Goal: Task Accomplishment & Management: Manage account settings

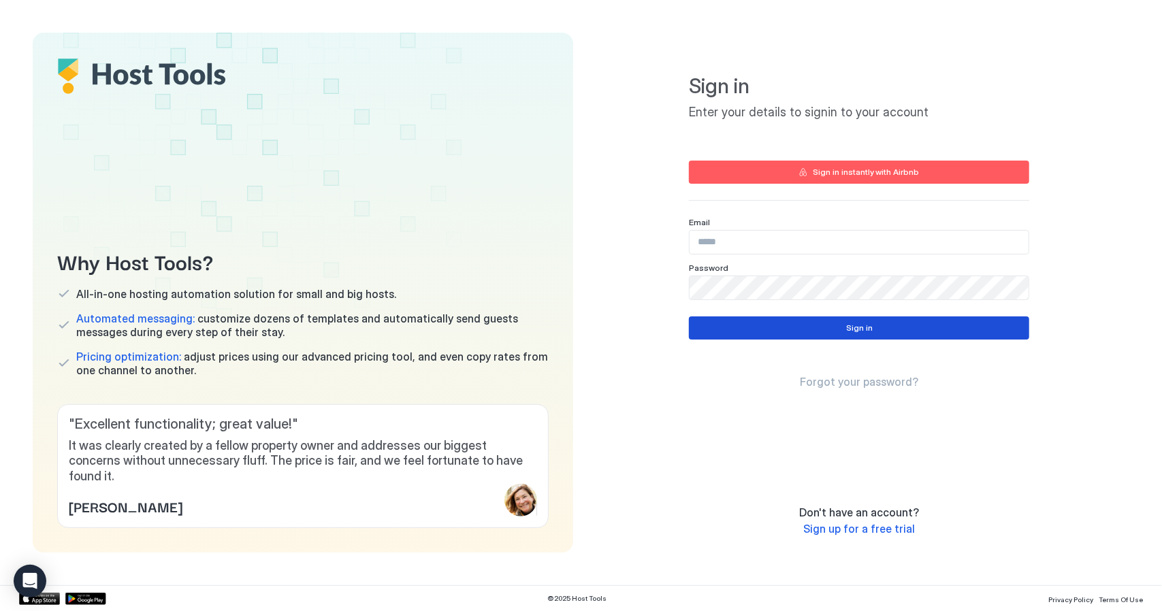
type input "**********"
click at [817, 322] on button "Sign in" at bounding box center [859, 328] width 340 height 23
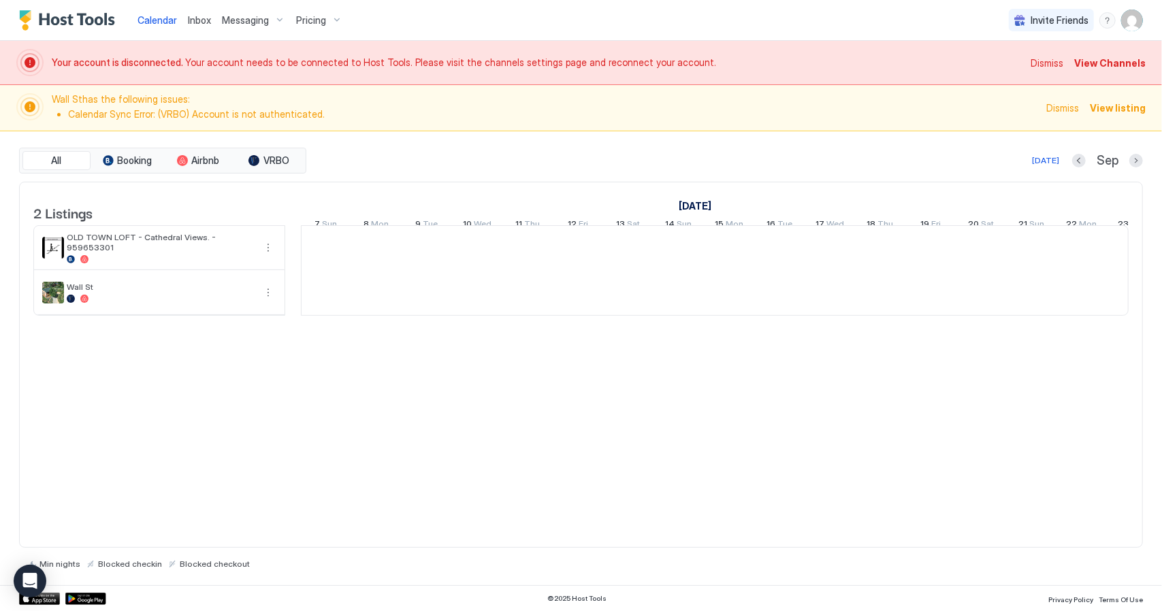
scroll to position [0, 756]
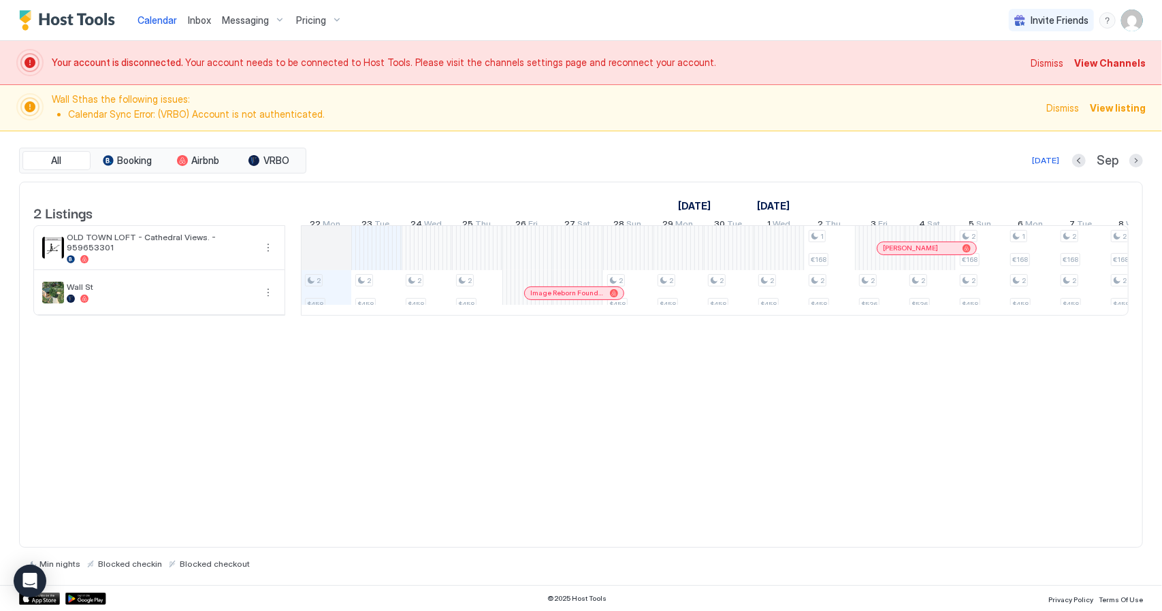
click at [313, 18] on span "Pricing" at bounding box center [311, 20] width 30 height 12
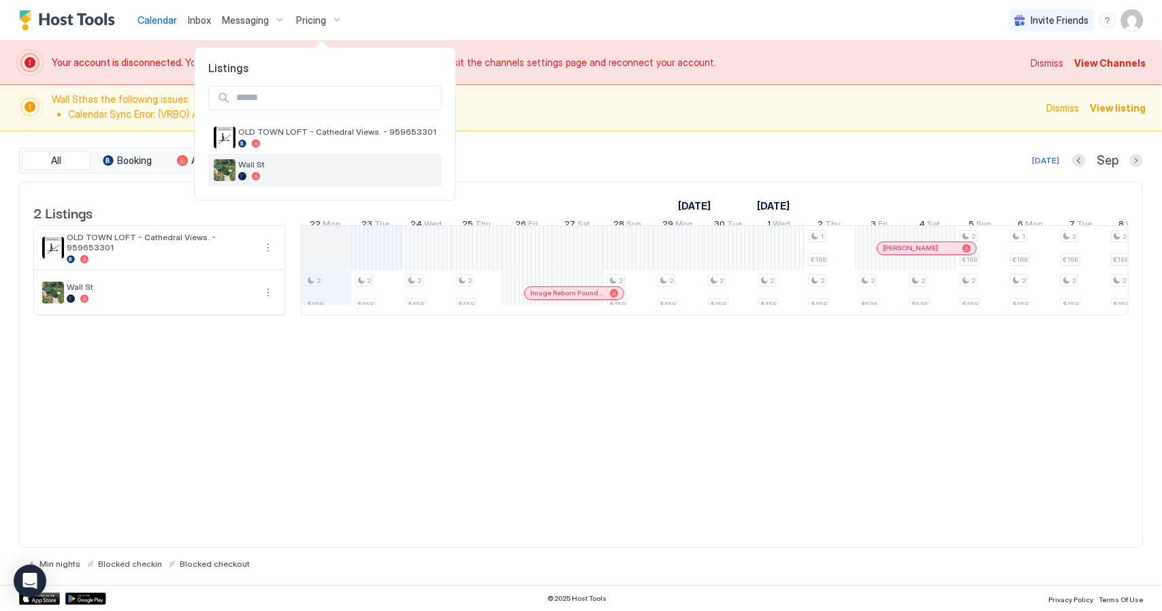
click at [276, 168] on span "Wall St" at bounding box center [337, 164] width 198 height 10
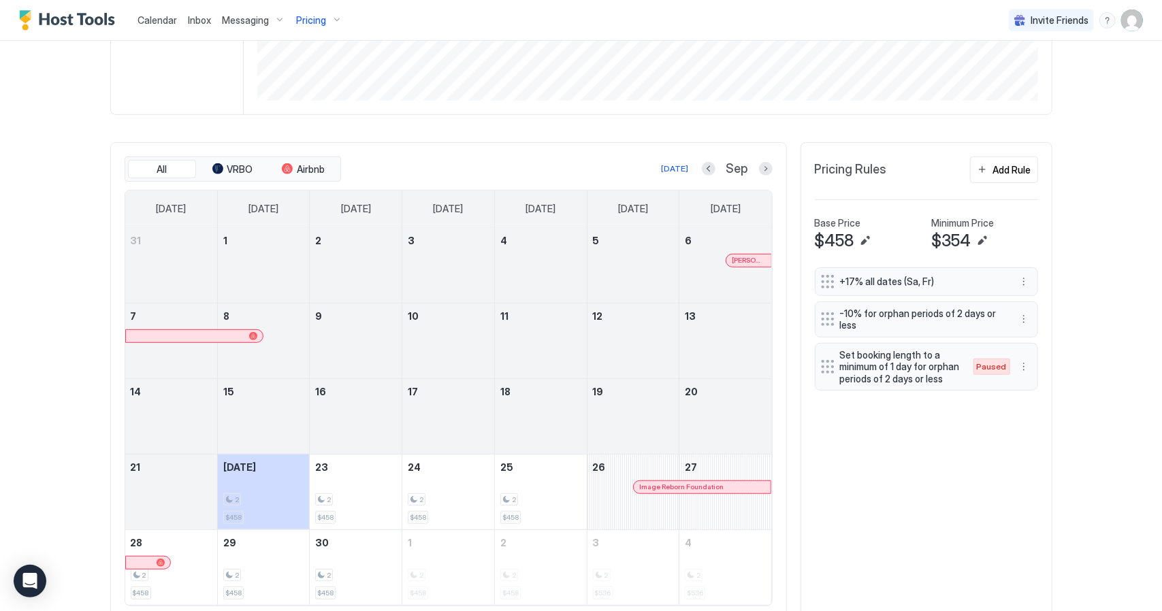
scroll to position [458, 0]
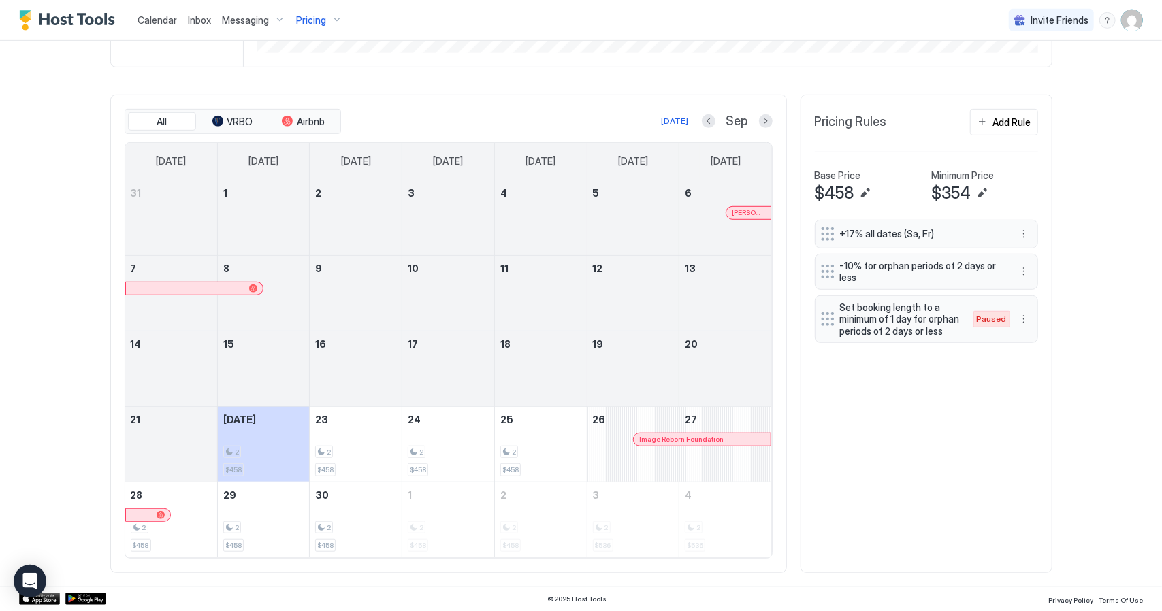
click at [957, 193] on span "$354" at bounding box center [951, 193] width 39 height 20
click at [978, 194] on button "Edit" at bounding box center [982, 193] width 16 height 16
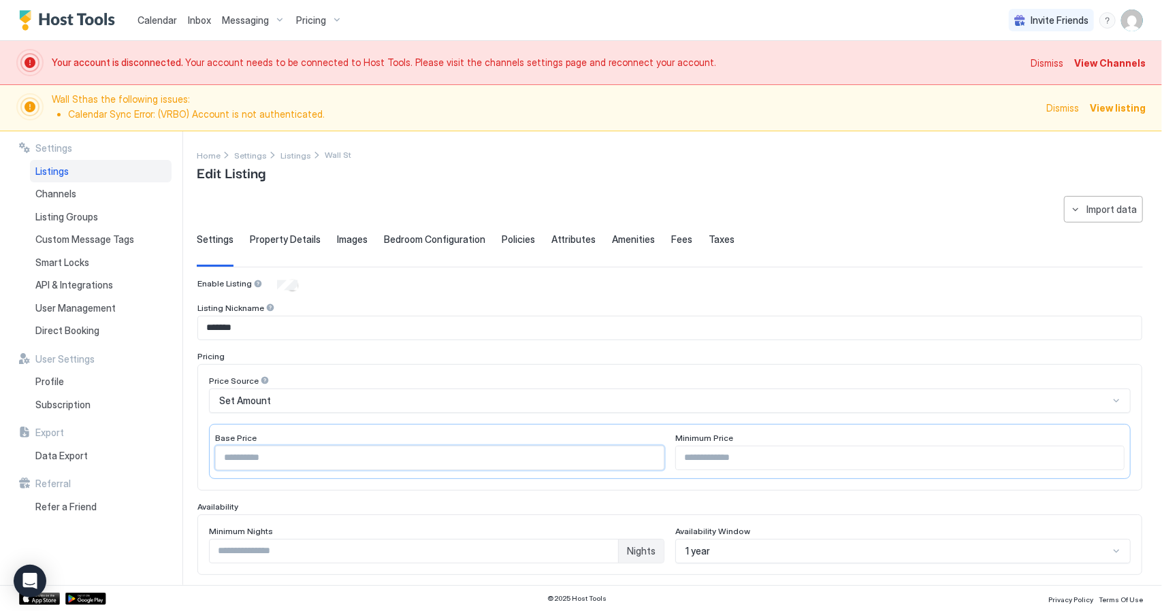
click at [229, 454] on input "***" at bounding box center [440, 458] width 448 height 23
type input "***"
click at [686, 456] on input "***" at bounding box center [900, 458] width 448 height 23
type input "***"
click at [854, 353] on div "Pricing" at bounding box center [669, 356] width 945 height 10
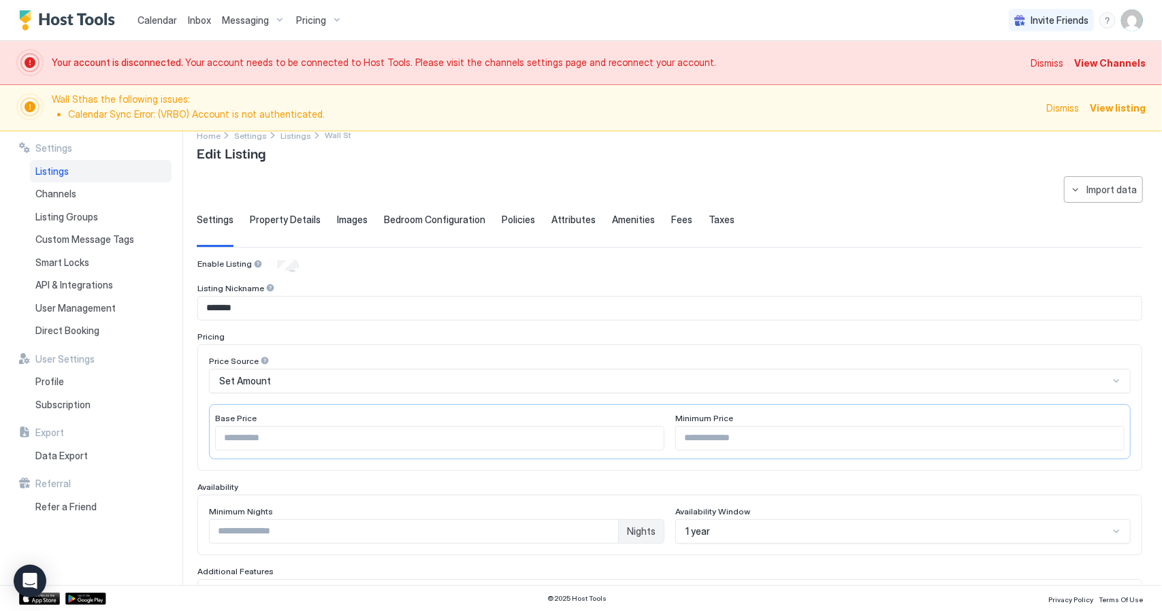
scroll to position [318, 0]
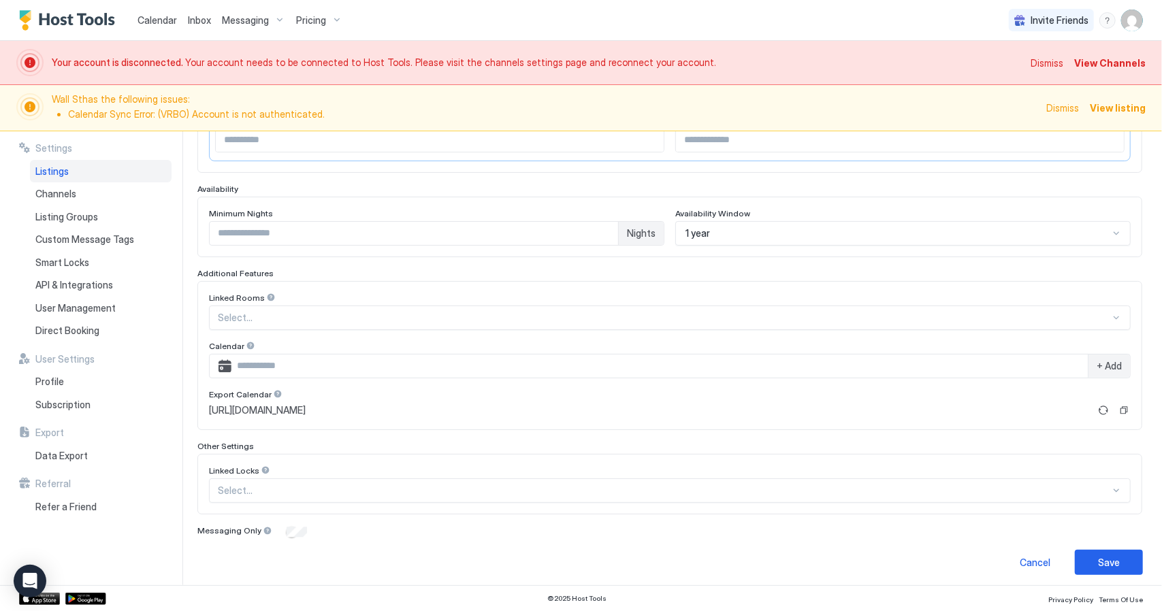
type input "*"
click at [601, 228] on input "*" at bounding box center [414, 233] width 409 height 23
click at [1114, 562] on button "Save" at bounding box center [1109, 562] width 68 height 25
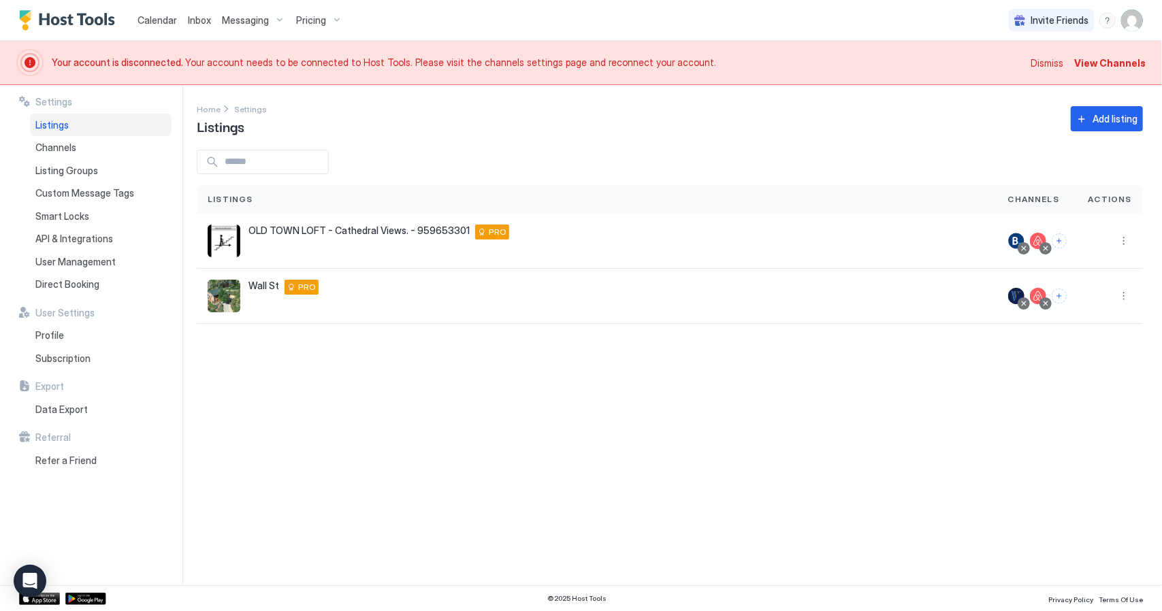
click at [161, 18] on span "Calendar" at bounding box center [157, 20] width 39 height 12
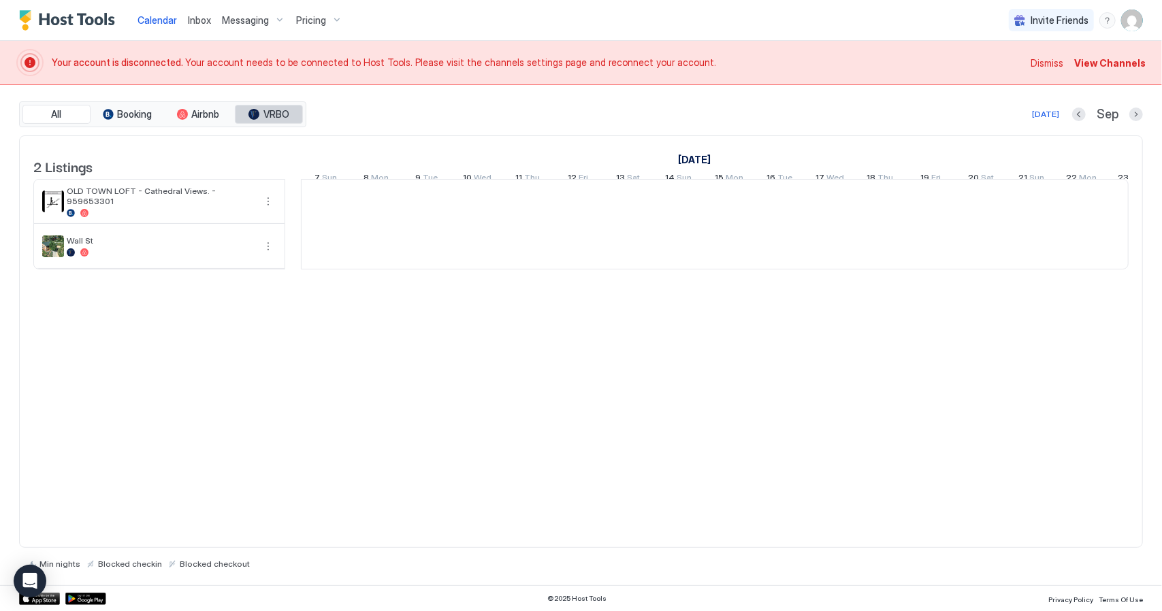
scroll to position [0, 756]
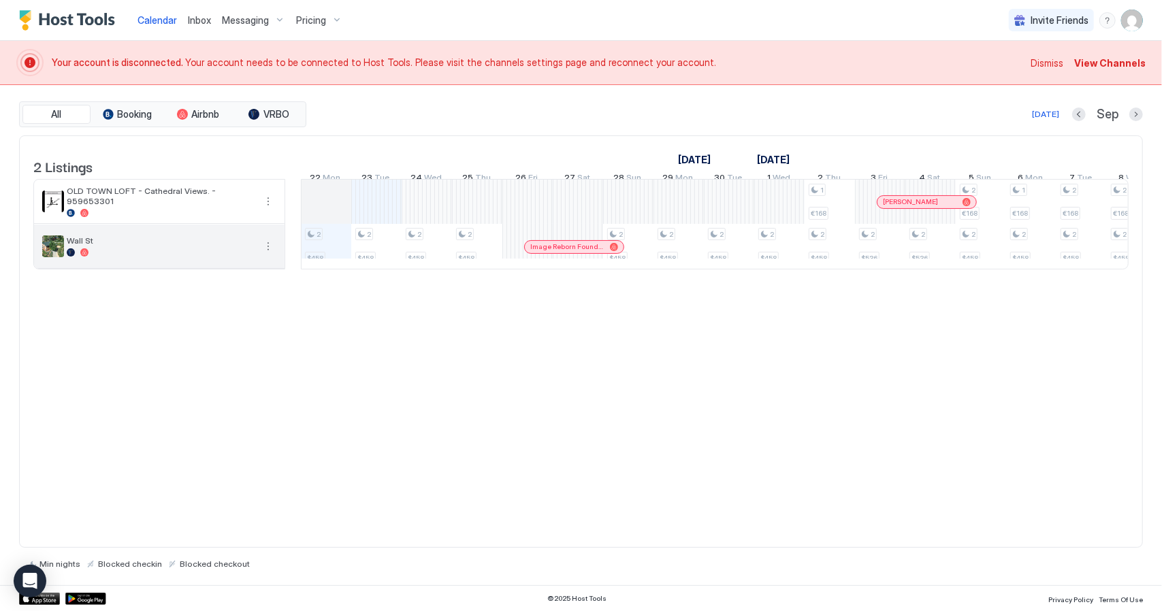
click at [113, 246] on span "Wall St" at bounding box center [161, 241] width 188 height 10
drag, startPoint x: 47, startPoint y: 253, endPoint x: 103, endPoint y: 255, distance: 56.6
click at [48, 253] on img "listing image" at bounding box center [53, 247] width 22 height 22
click at [146, 257] on div at bounding box center [161, 253] width 188 height 8
click at [201, 255] on div "Wall St" at bounding box center [161, 246] width 188 height 21
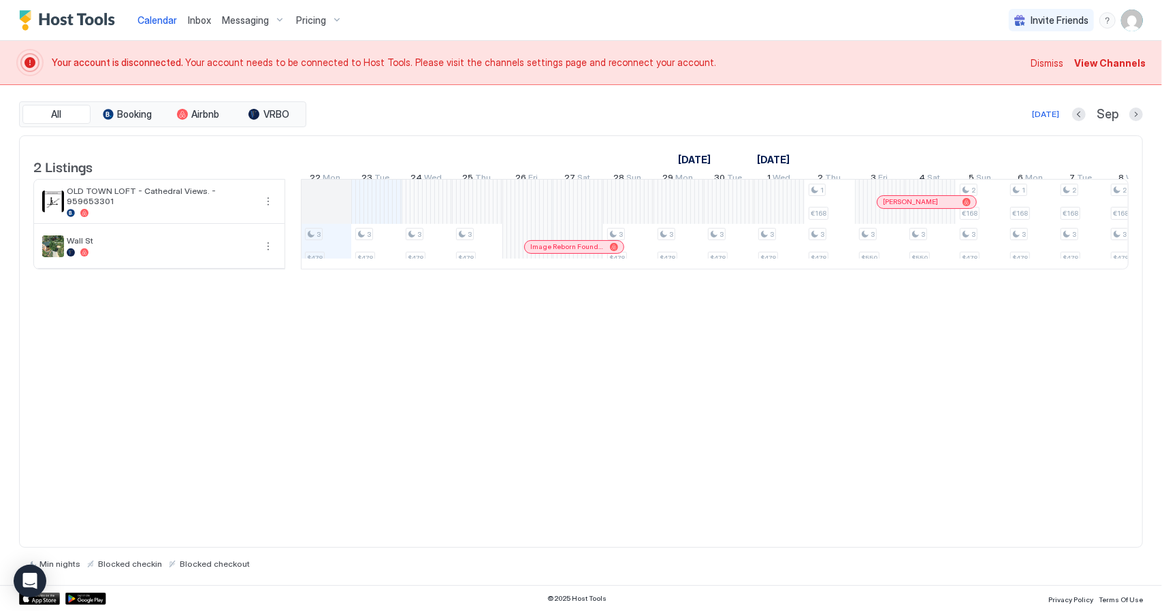
click at [335, 18] on div "Pricing" at bounding box center [319, 20] width 57 height 23
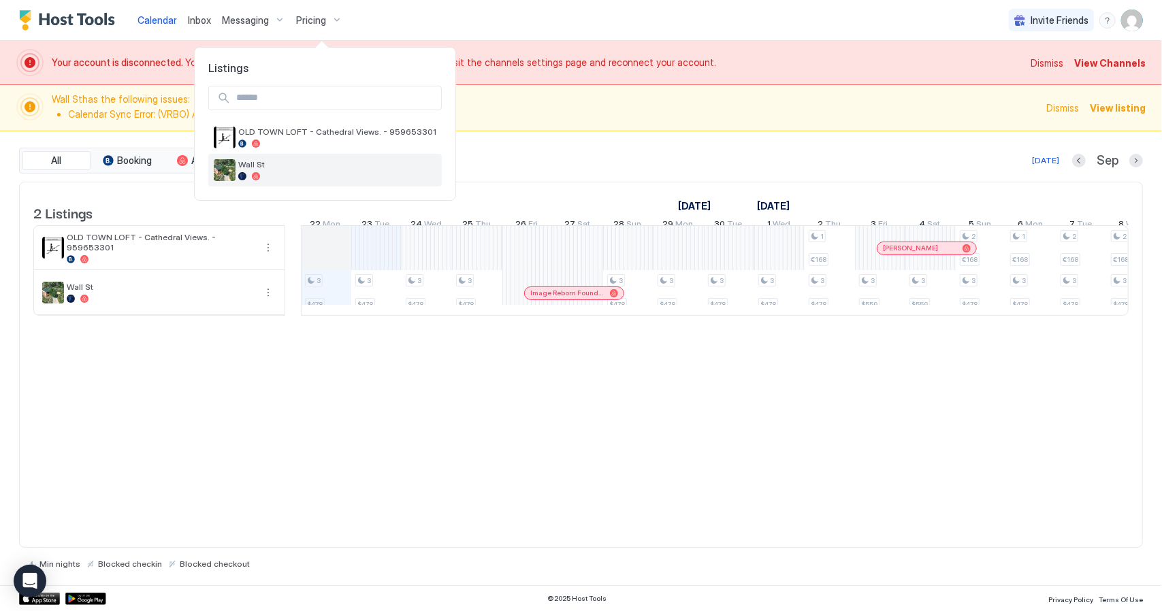
click at [247, 168] on span "Wall St" at bounding box center [337, 164] width 198 height 10
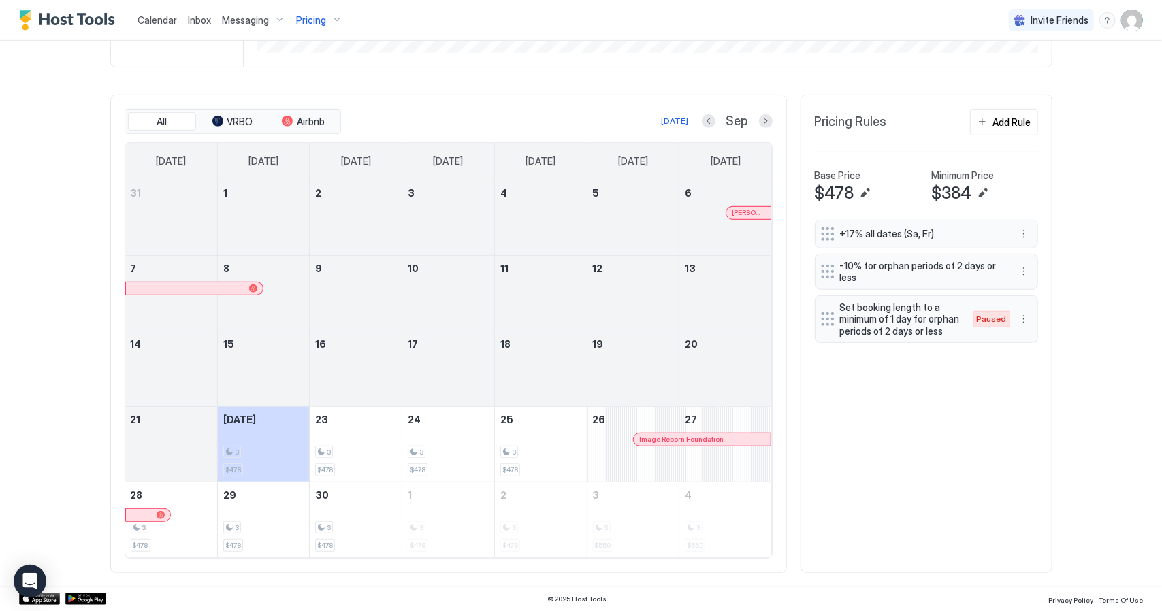
scroll to position [458, 0]
click at [761, 123] on button "Next month" at bounding box center [766, 121] width 14 height 14
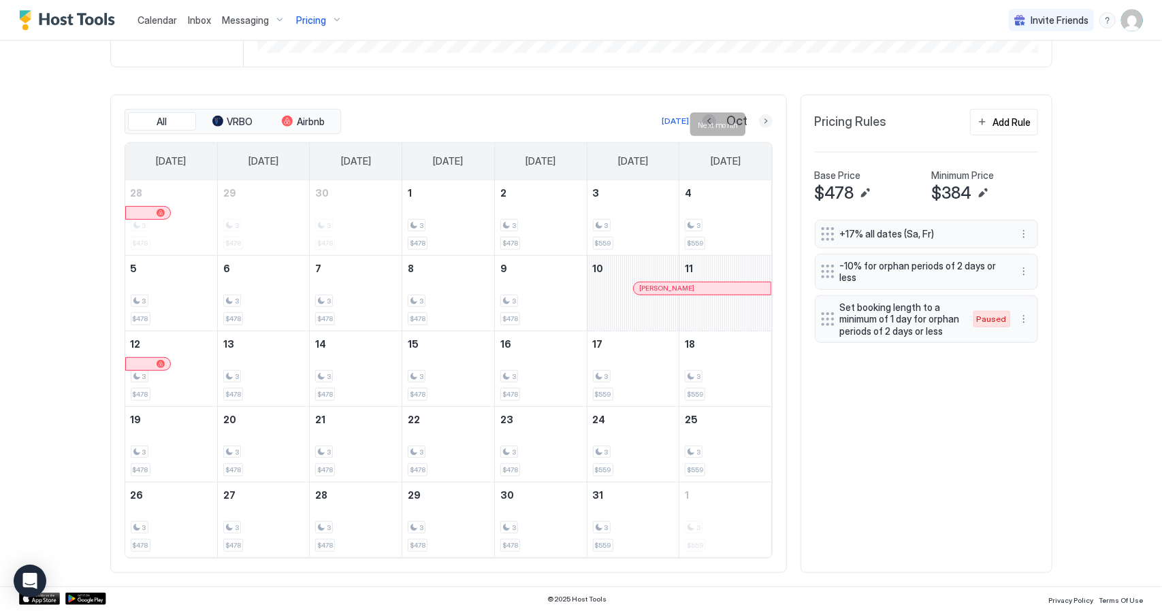
click at [760, 125] on button "Next month" at bounding box center [766, 121] width 14 height 14
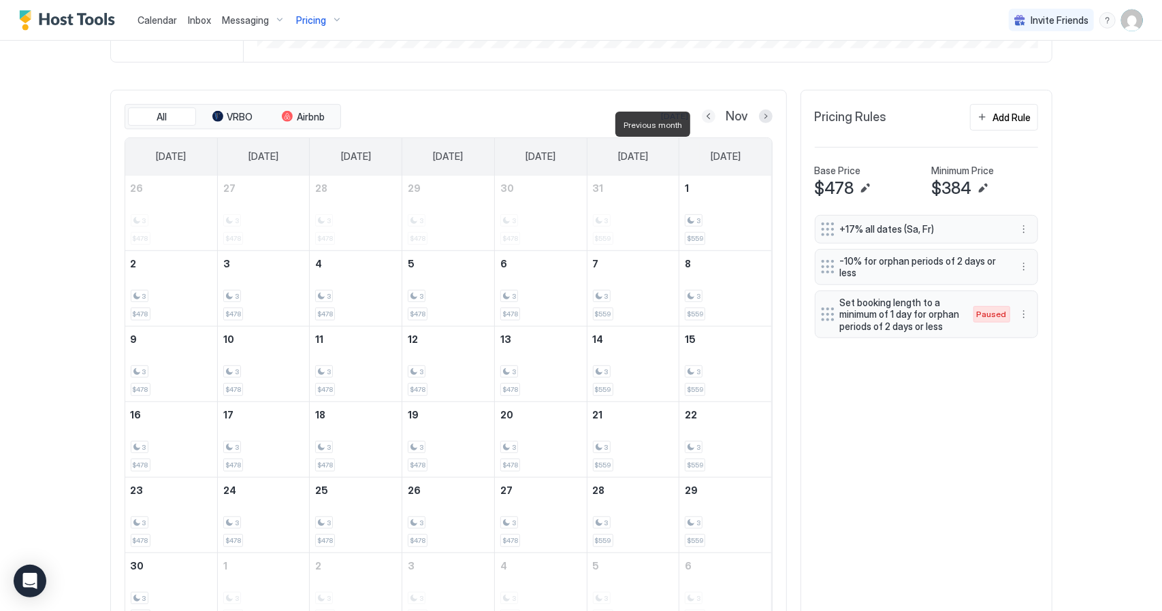
click at [703, 123] on button "Previous month" at bounding box center [709, 117] width 14 height 14
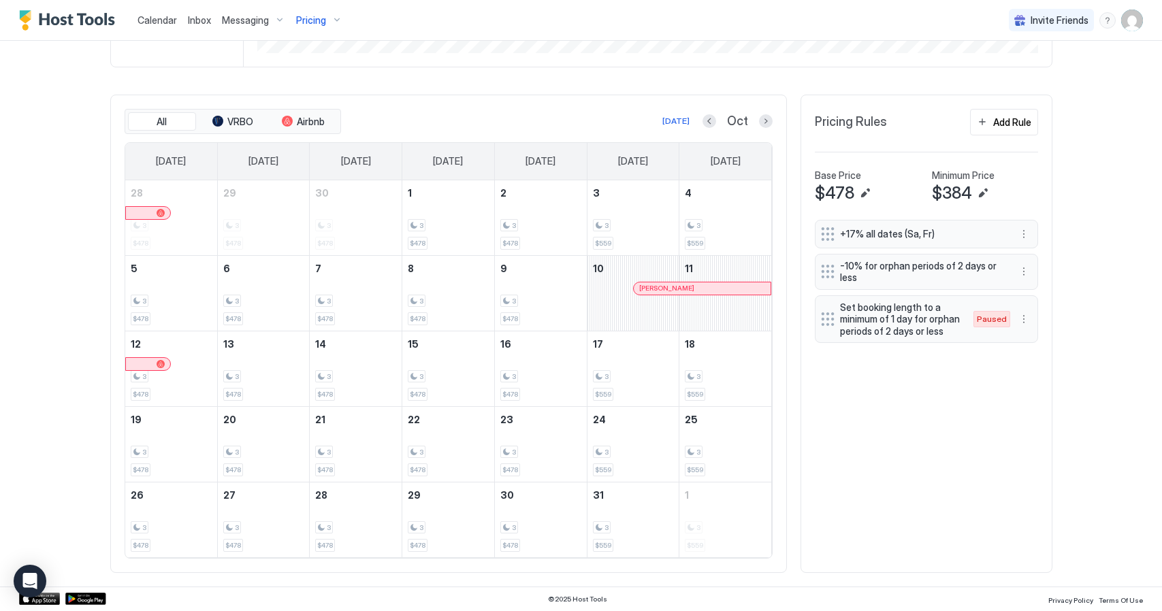
scroll to position [261, 784]
